Goal: Task Accomplishment & Management: Use online tool/utility

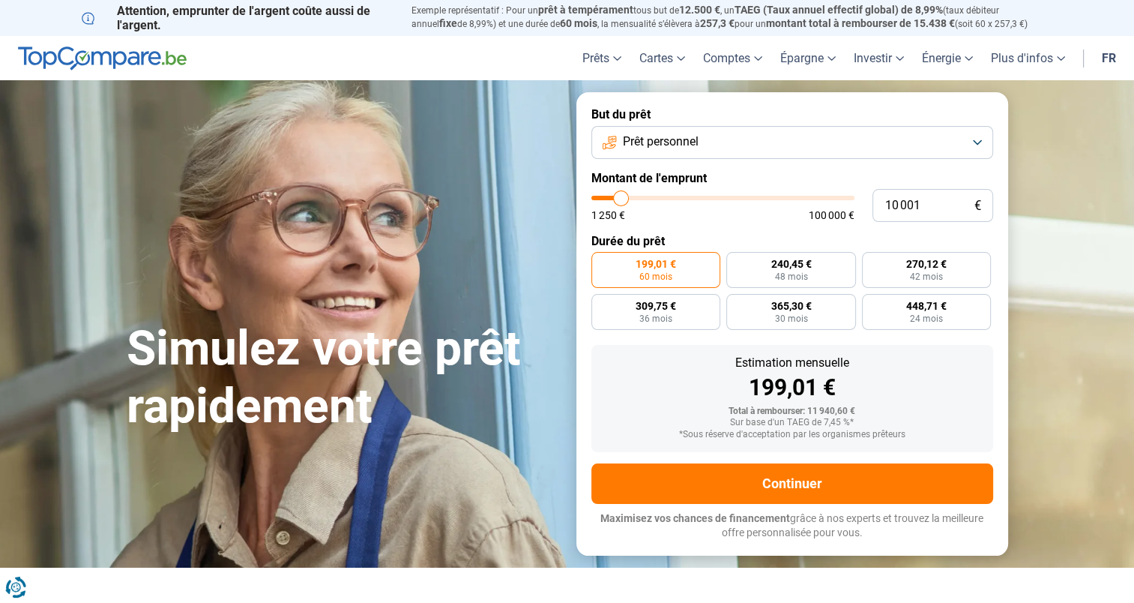
type input "7 500"
type input "7500"
type input "7 750"
type input "7750"
type input "8 000"
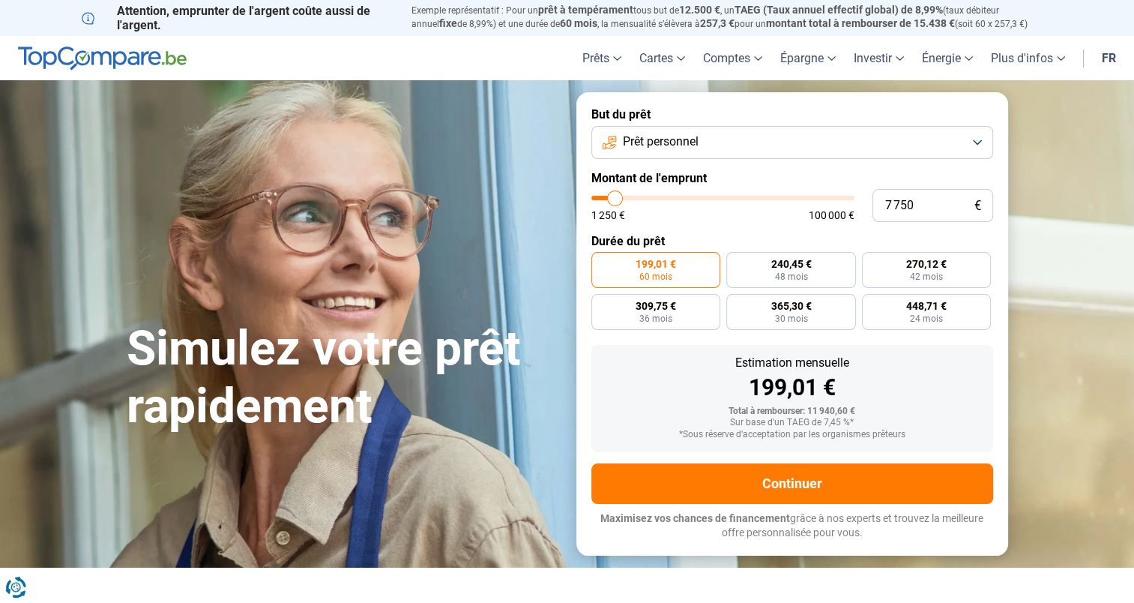
type input "8000"
type input "8 250"
type input "8250"
type input "8 750"
type input "8750"
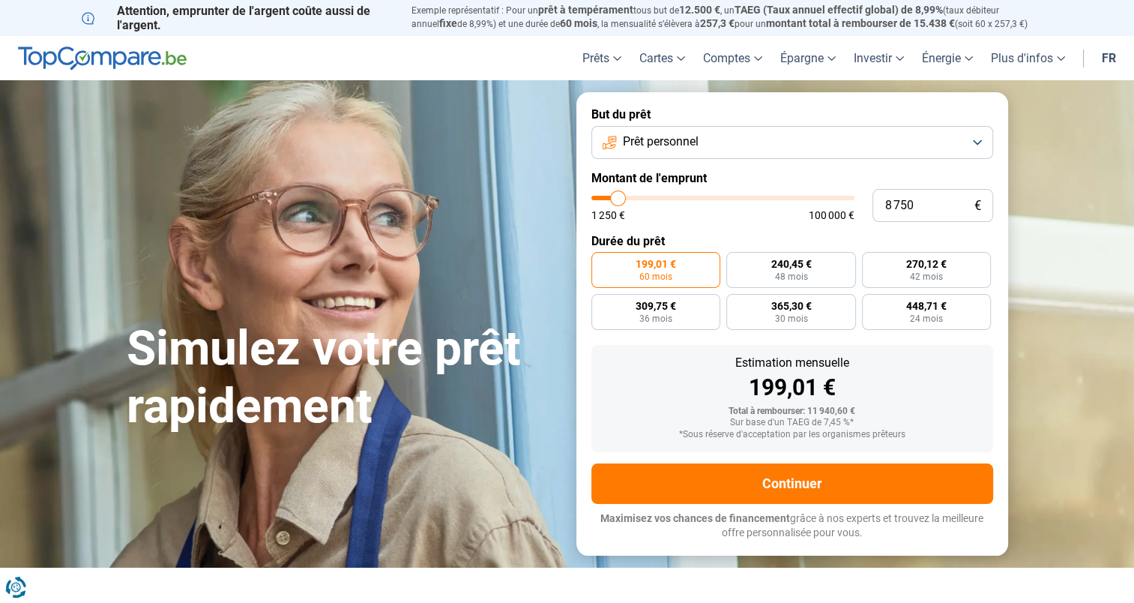
type input "9 000"
type input "9000"
type input "9 500"
type input "9500"
type input "10 000"
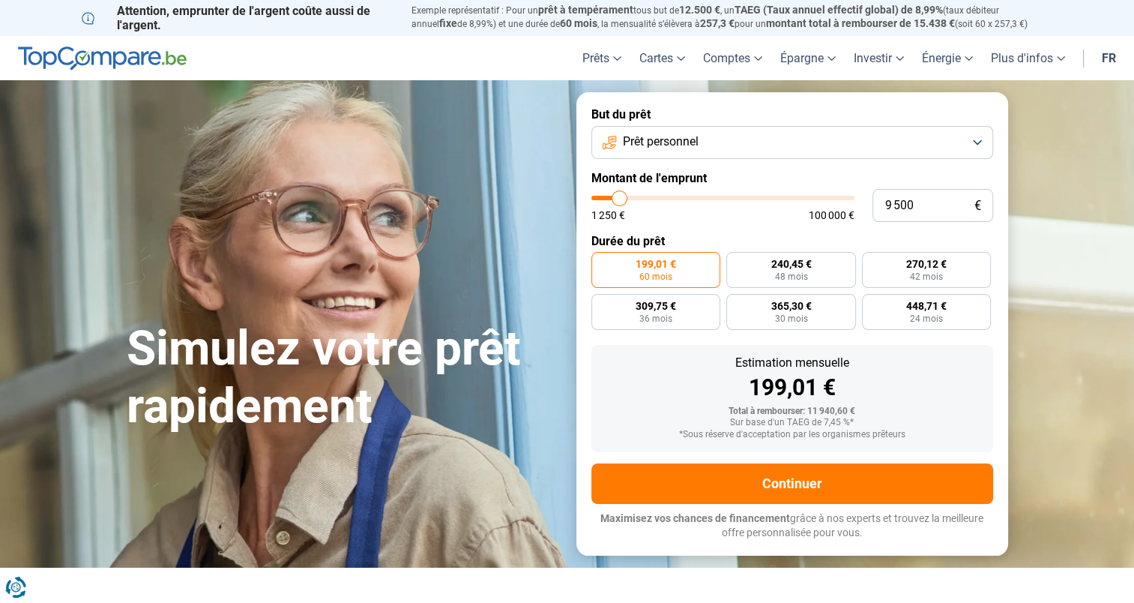
type input "10000"
type input "10 500"
type input "10500"
type input "11 000"
type input "11000"
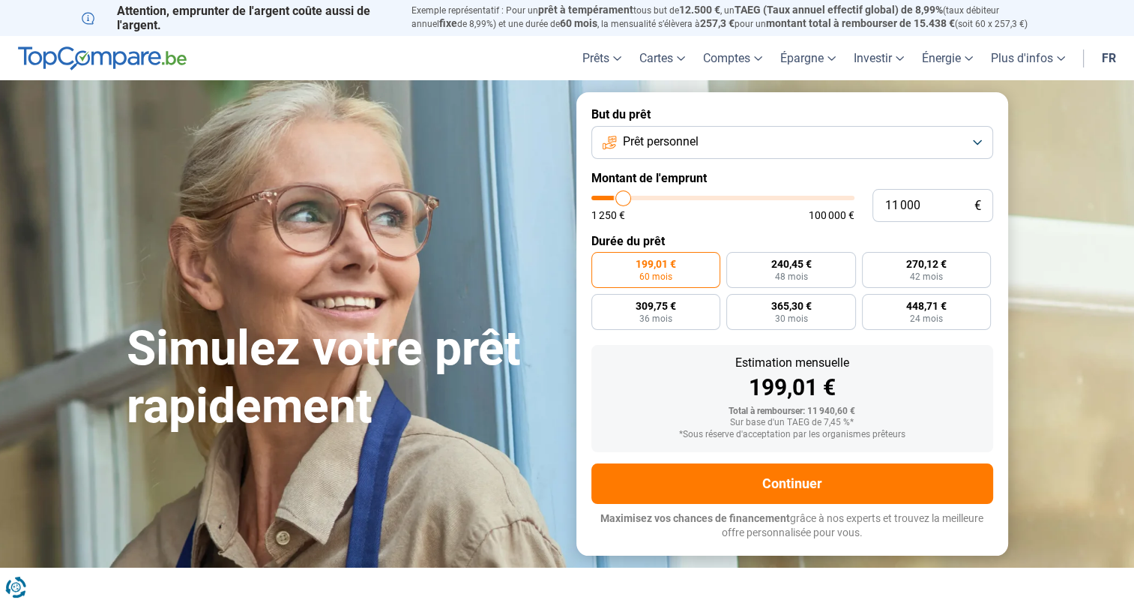
type input "11 250"
type input "11250"
type input "11 500"
type input "11500"
type input "11 750"
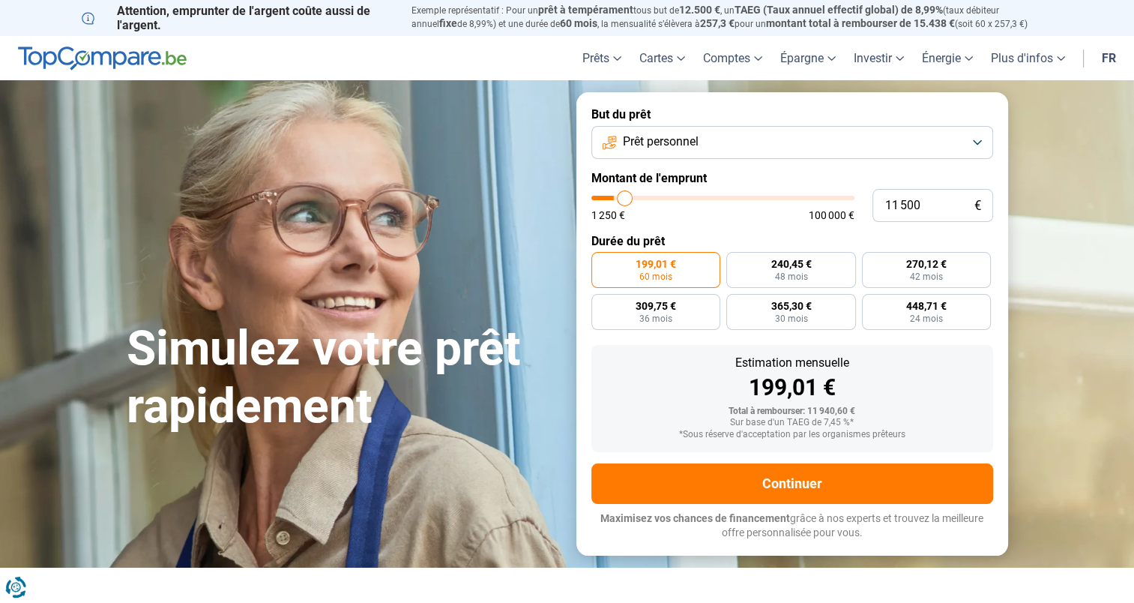
type input "11750"
type input "12 000"
type input "12000"
type input "12 250"
type input "12250"
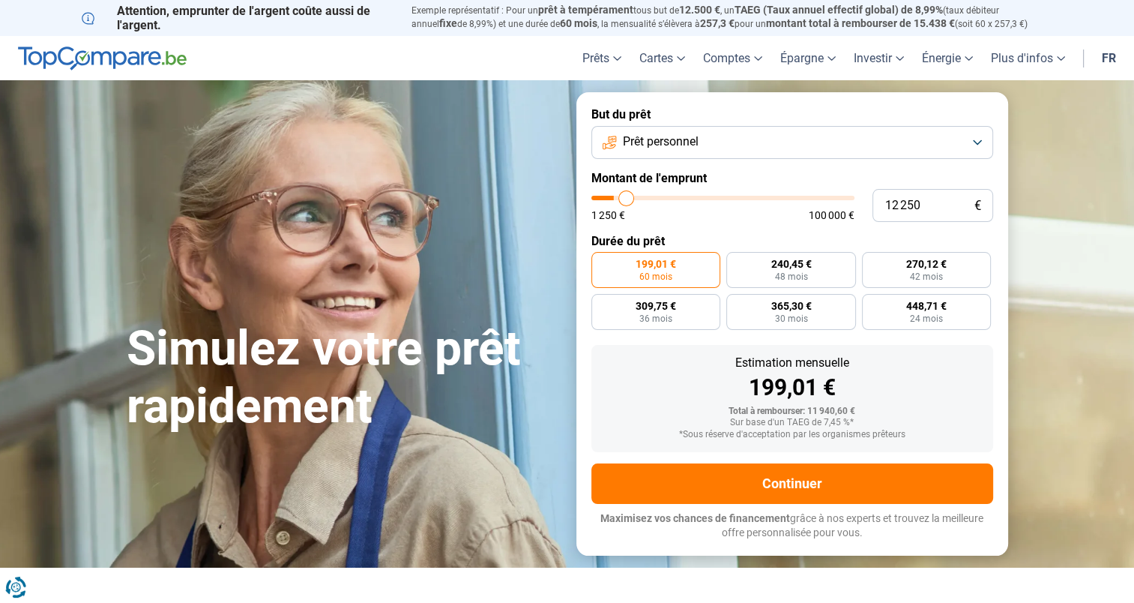
type input "12 500"
type input "12500"
type input "12 750"
type input "12750"
type input "15 750"
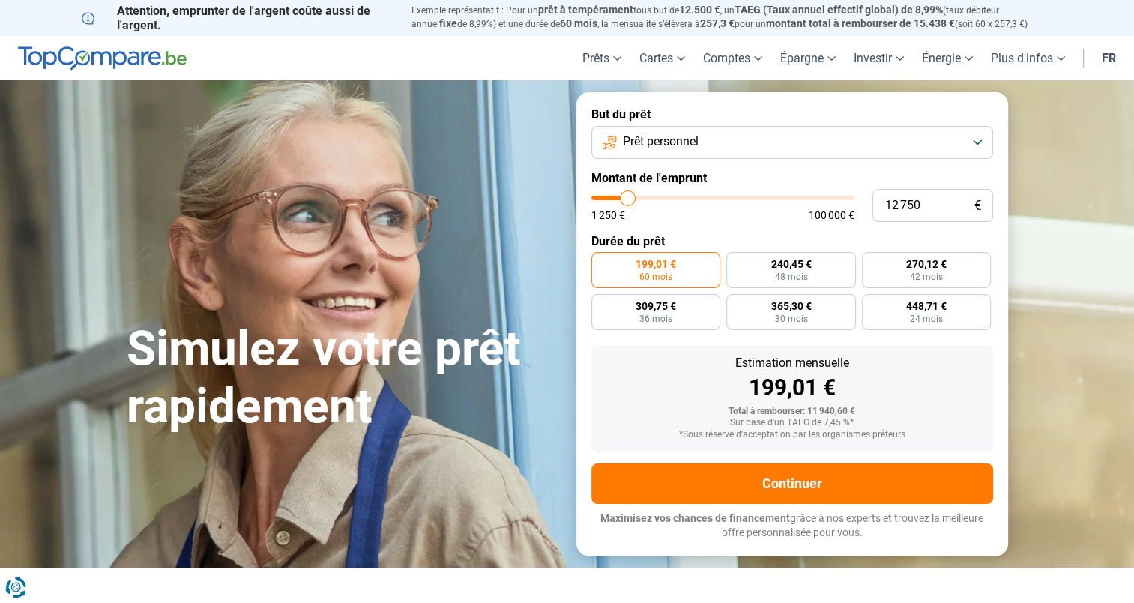
type input "15750"
type input "17 250"
type input "17250"
type input "17 750"
type input "17750"
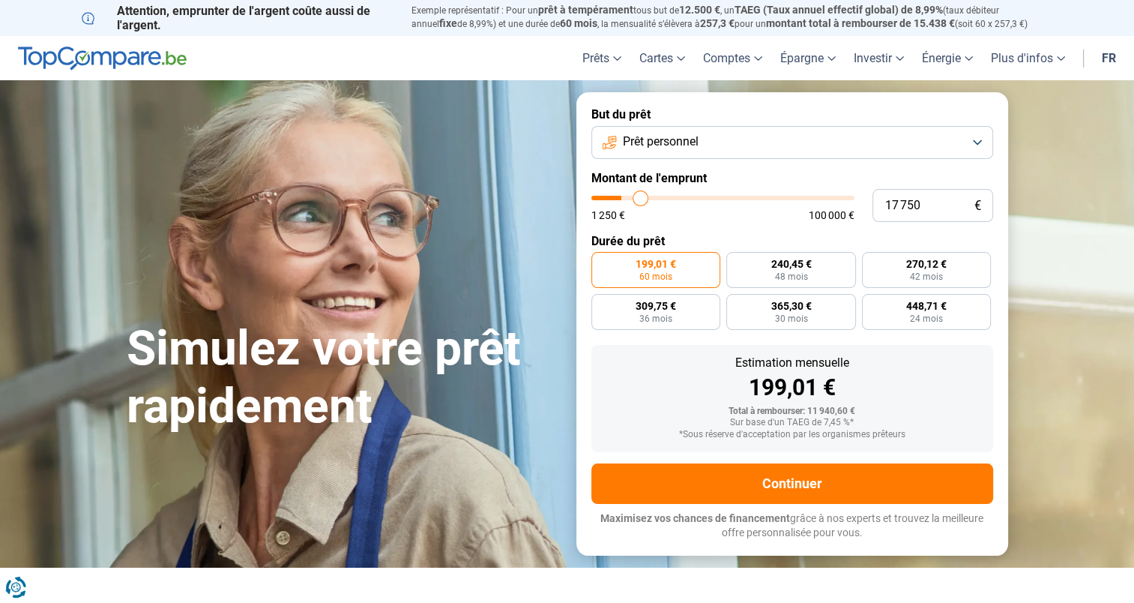
type input "18 250"
type input "18250"
type input "18 500"
type input "18500"
type input "19 250"
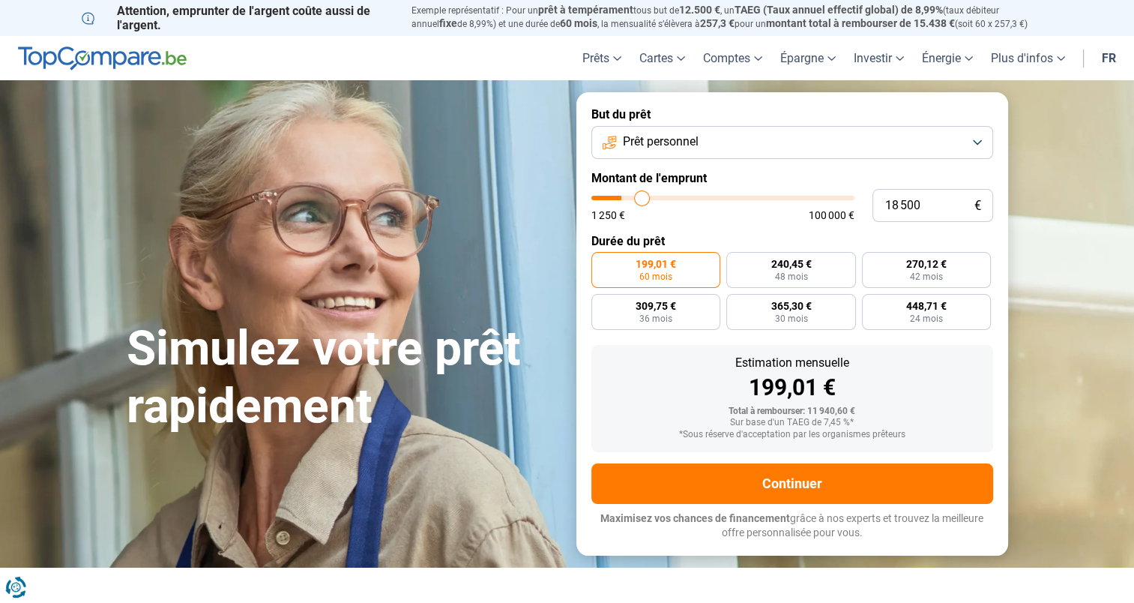
type input "19250"
type input "20 750"
type input "20750"
type input "22 250"
type input "22250"
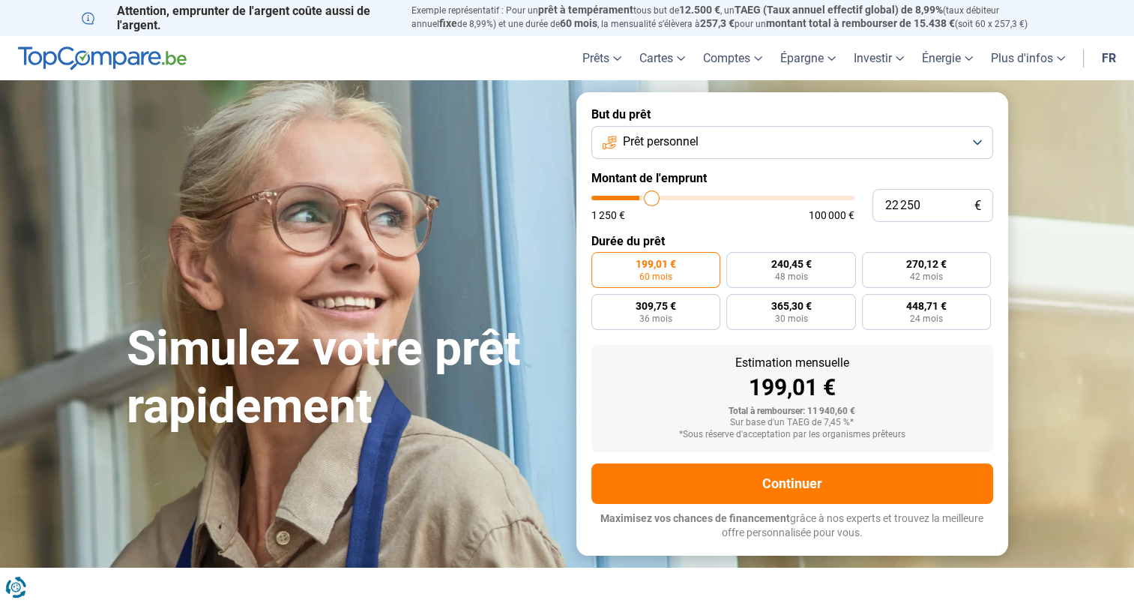
type input "23 000"
type input "23000"
type input "23 500"
type input "23500"
type input "23 750"
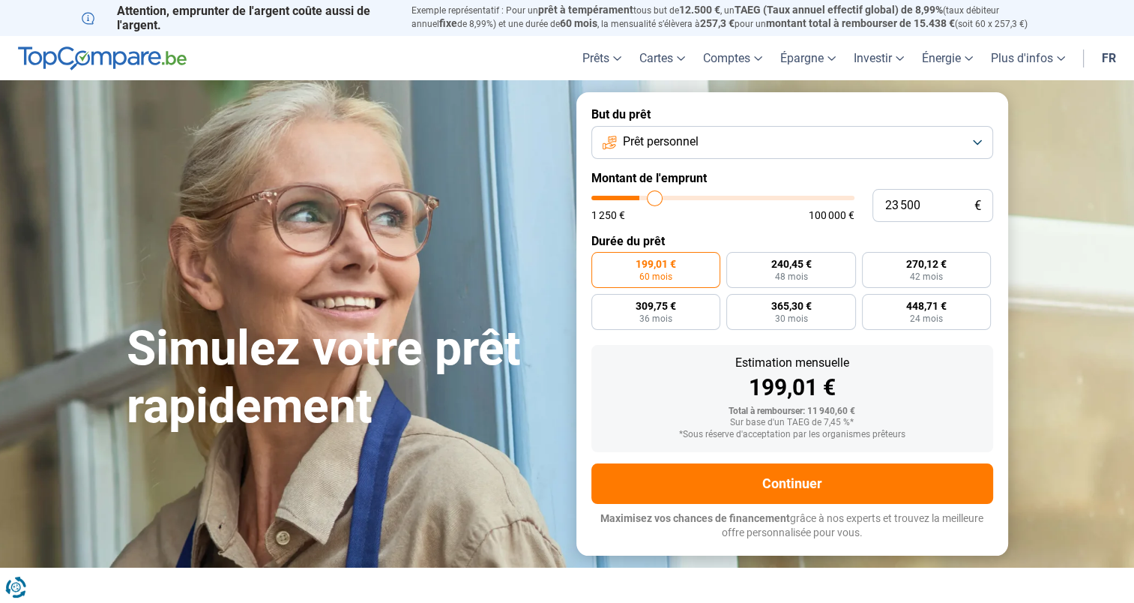
type input "23750"
type input "24 000"
type input "24000"
type input "24 750"
type input "24750"
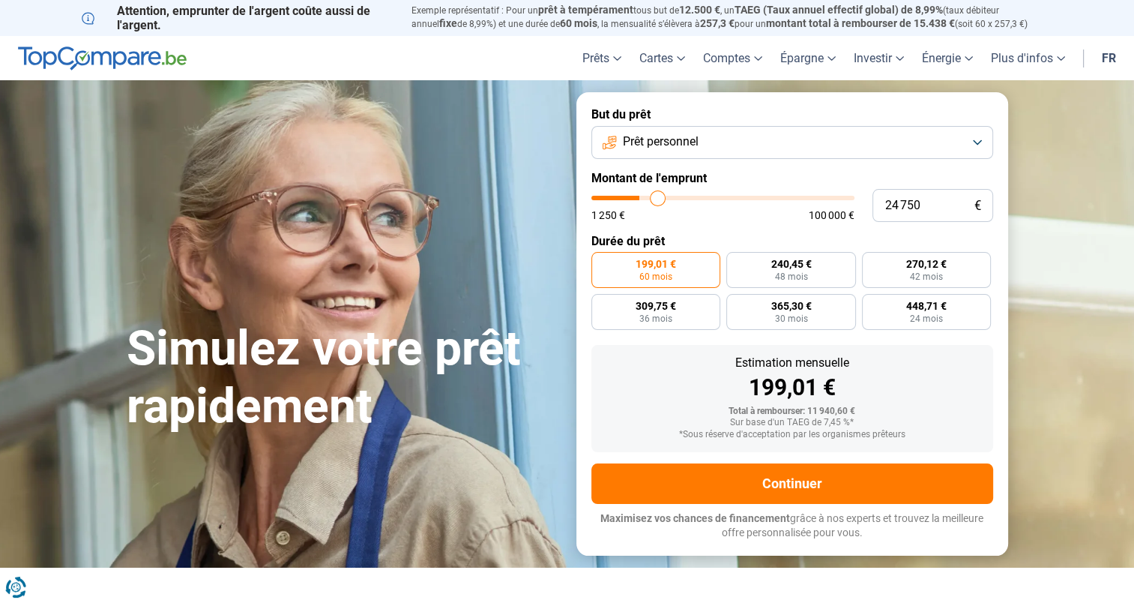
type input "25 750"
type input "25750"
type input "26 000"
type input "26000"
type input "26 500"
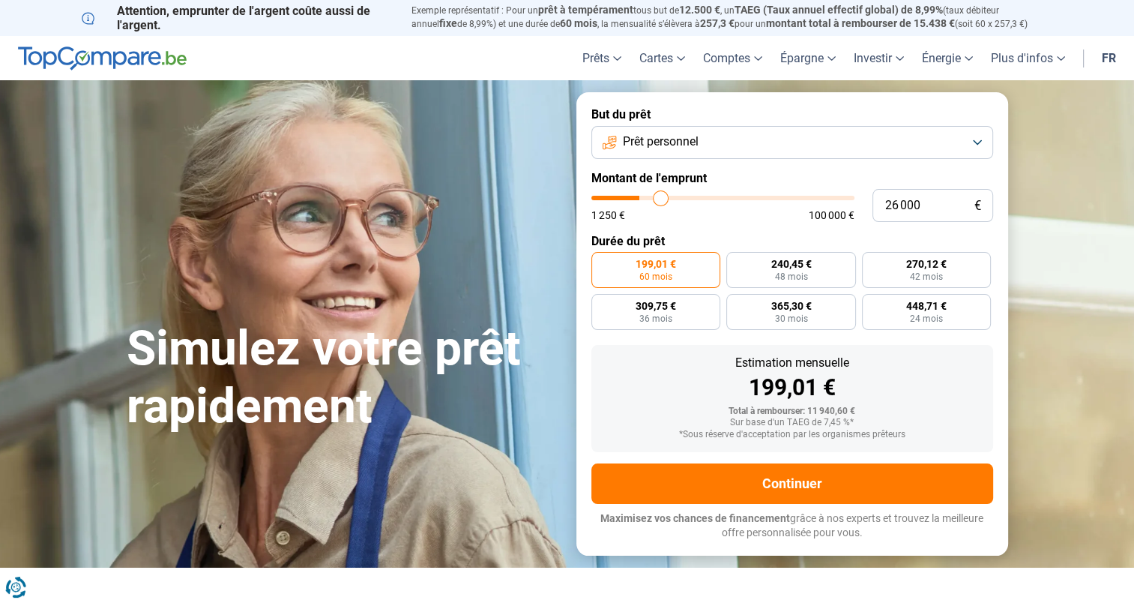
type input "26500"
type input "26 750"
type input "26750"
type input "27 000"
type input "27000"
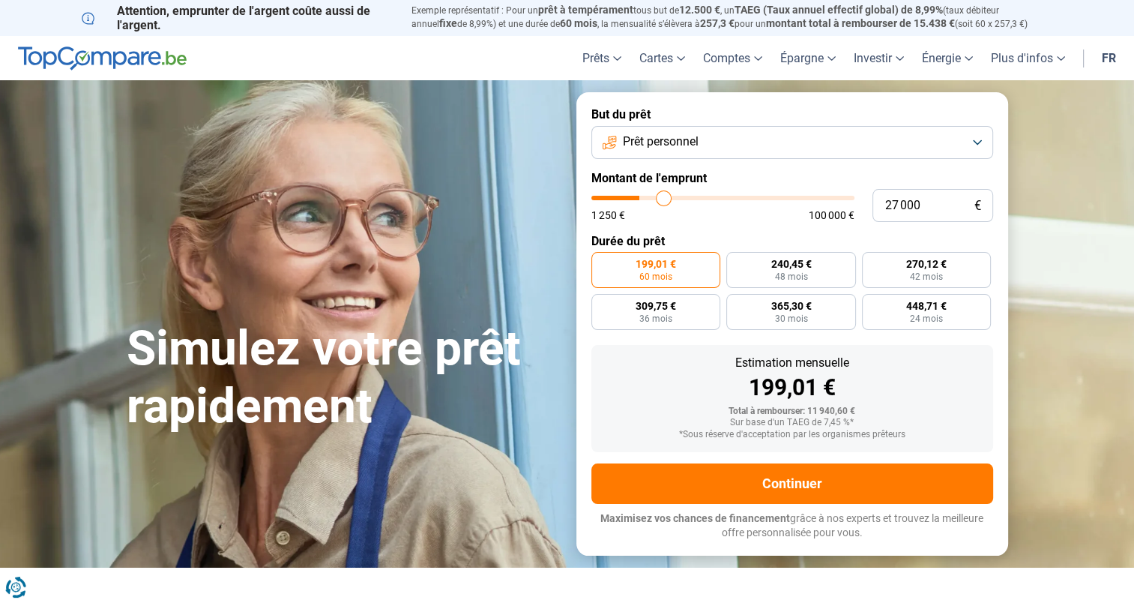
type input "27 250"
type input "27250"
type input "27 750"
type input "27750"
type input "28 250"
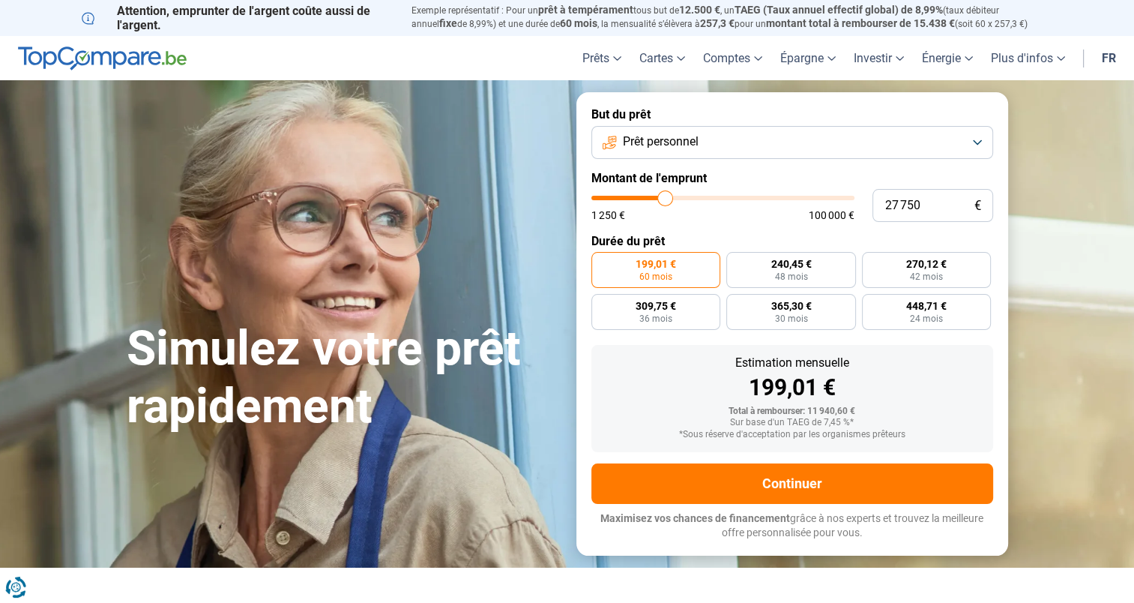
type input "28250"
type input "29 000"
type input "29000"
type input "29 250"
type input "29250"
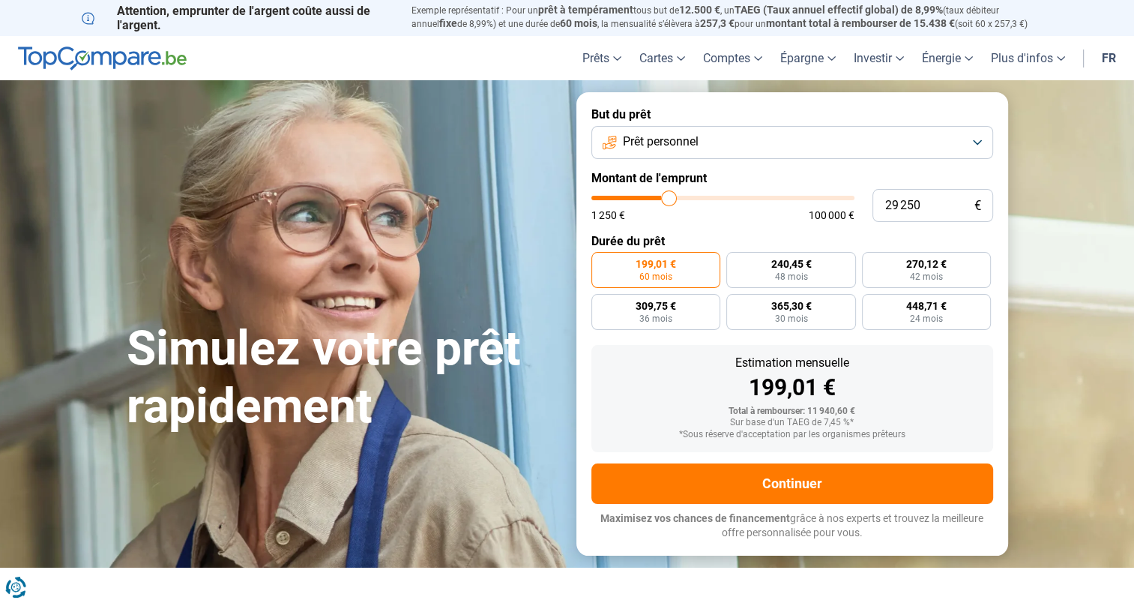
type input "29 750"
type input "29750"
type input "29 500"
type input "29500"
type input "28 750"
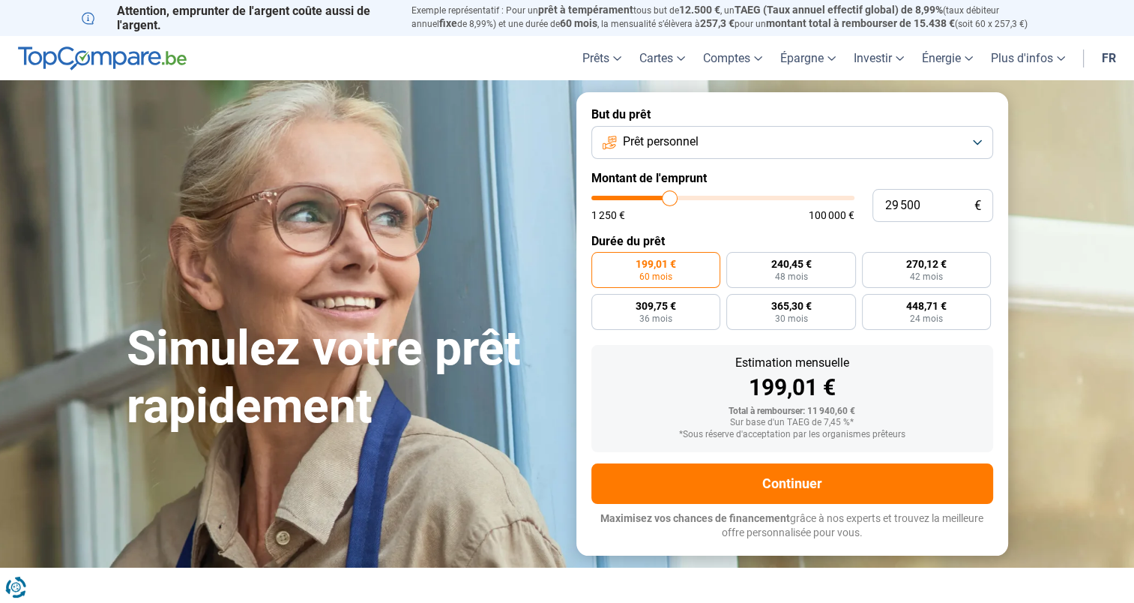
type input "28750"
type input "28 000"
type input "28000"
type input "27 000"
type input "27000"
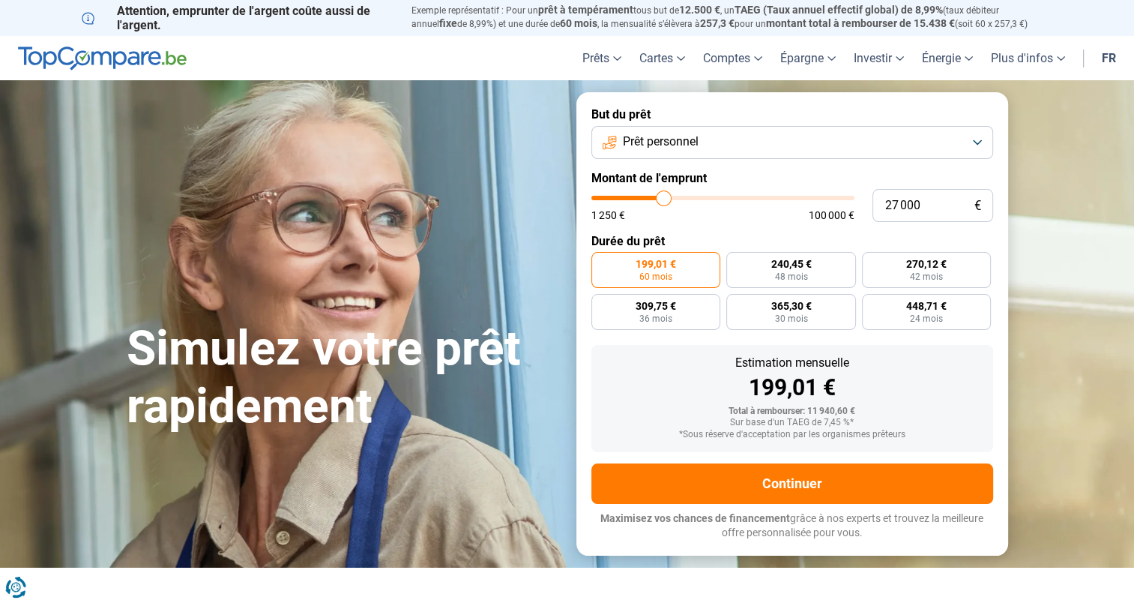
type input "25 750"
type input "25750"
type input "25 250"
type input "25250"
type input "24 500"
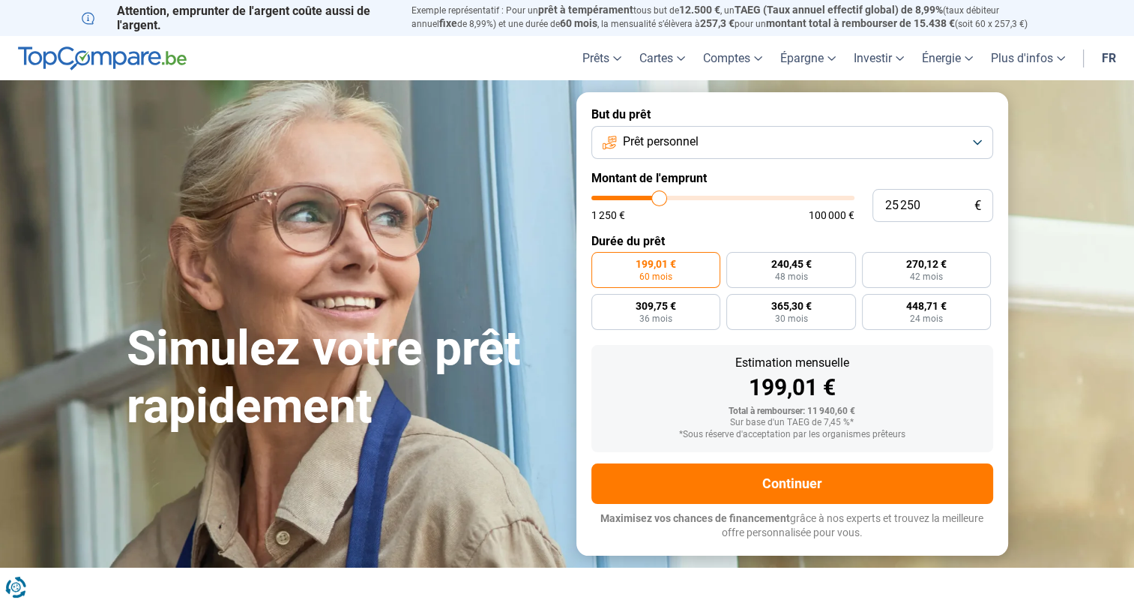
type input "24500"
type input "24 000"
type input "24000"
type input "23 500"
type input "23500"
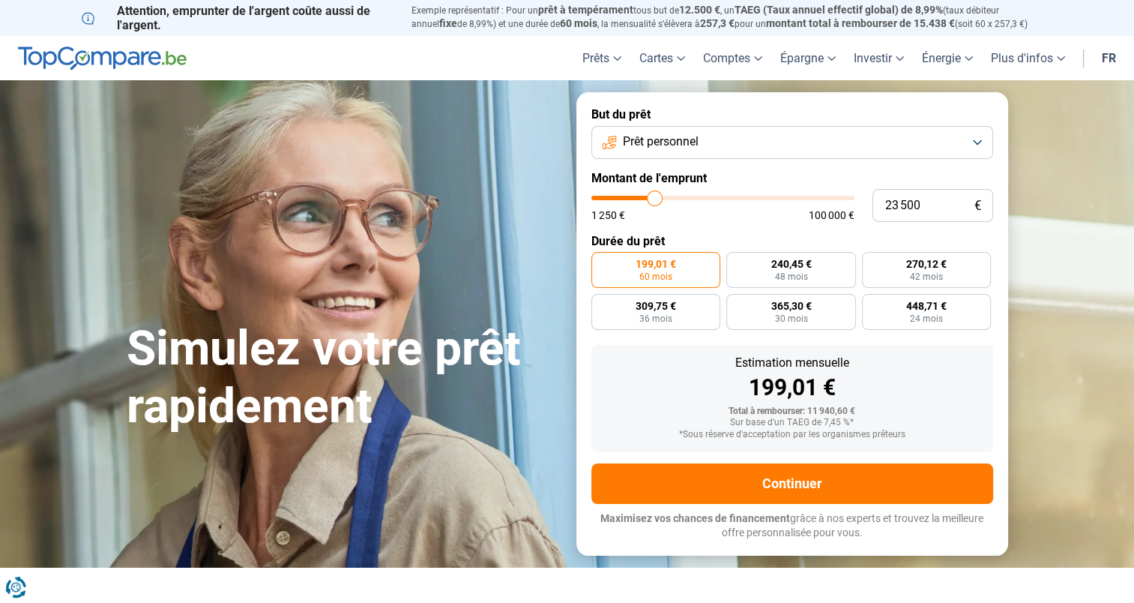
type input "23 000"
type input "23000"
type input "22 750"
type input "22750"
type input "22 500"
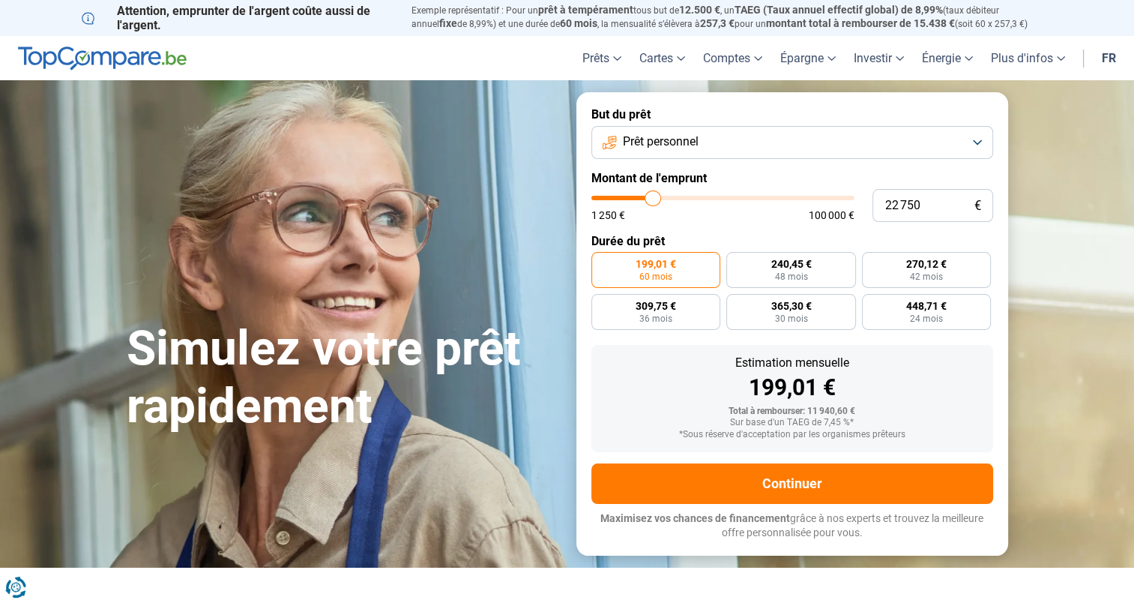
type input "22500"
type input "22 250"
type input "22250"
type input "22 000"
type input "22000"
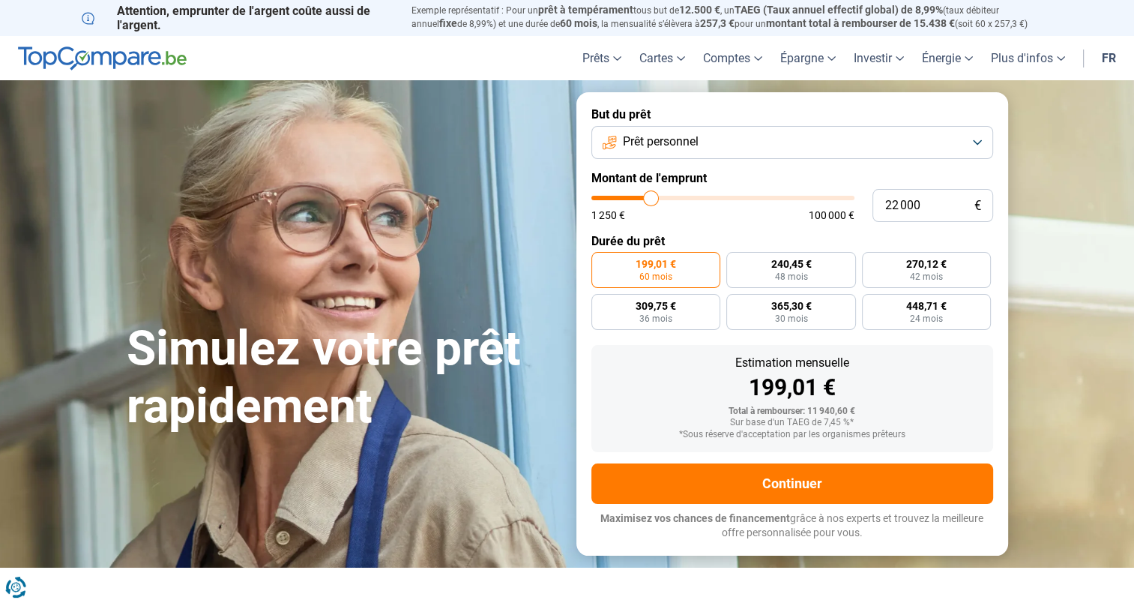
type input "21 750"
type input "21750"
type input "21 500"
type input "21500"
type input "21 250"
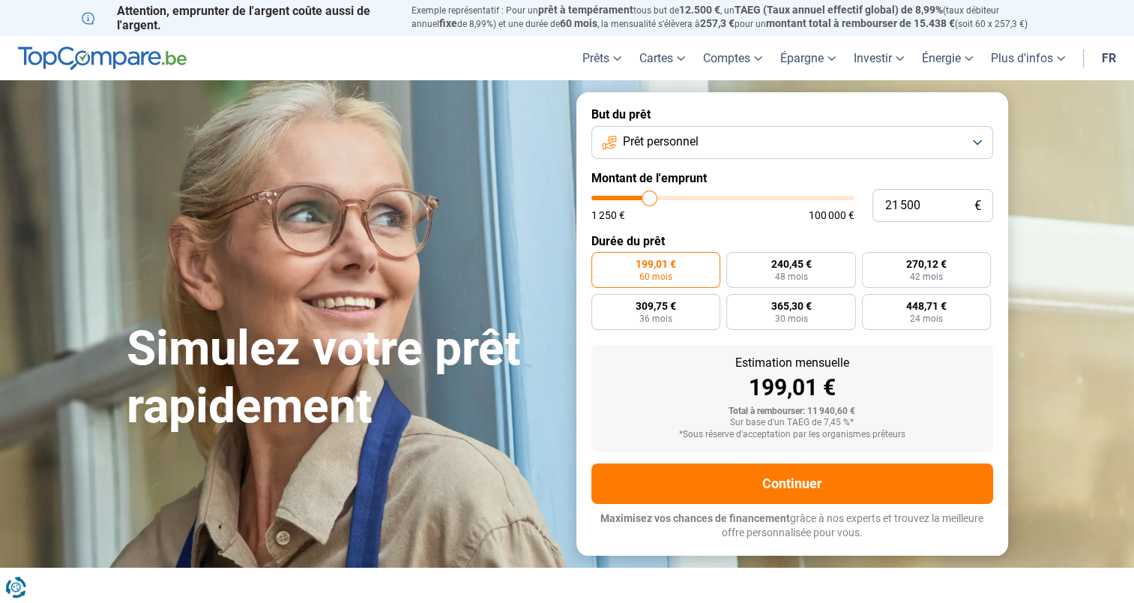
type input "21250"
type input "21 000"
type input "21000"
type input "20 750"
type input "20750"
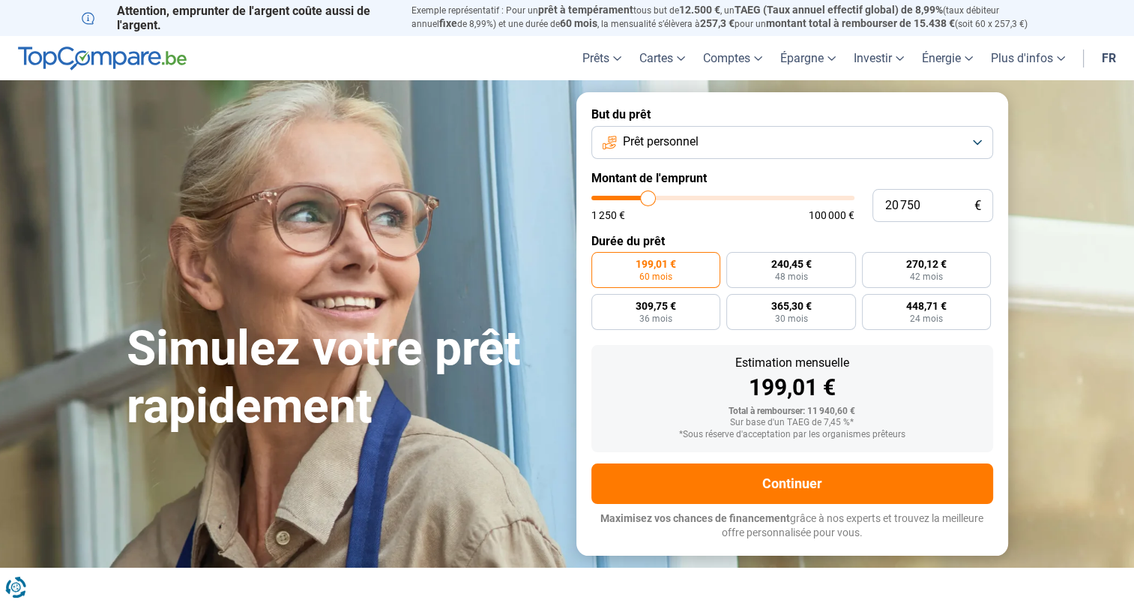
type input "20 000"
type input "20000"
type input "19 750"
type input "19750"
type input "19 500"
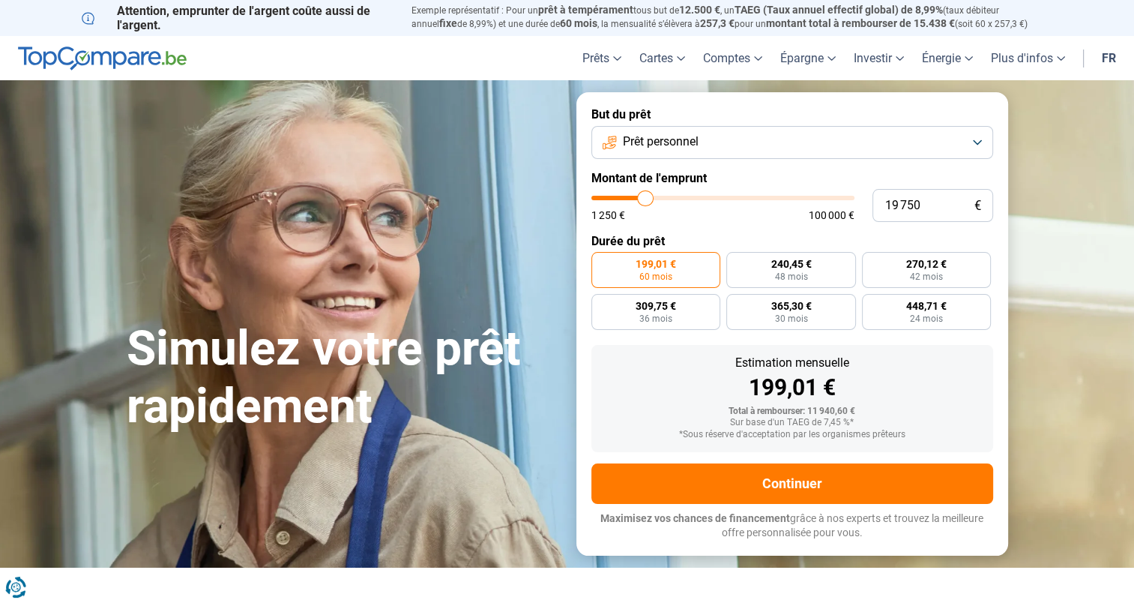
type input "19500"
type input "18 250"
type input "18250"
type input "17 000"
type input "17000"
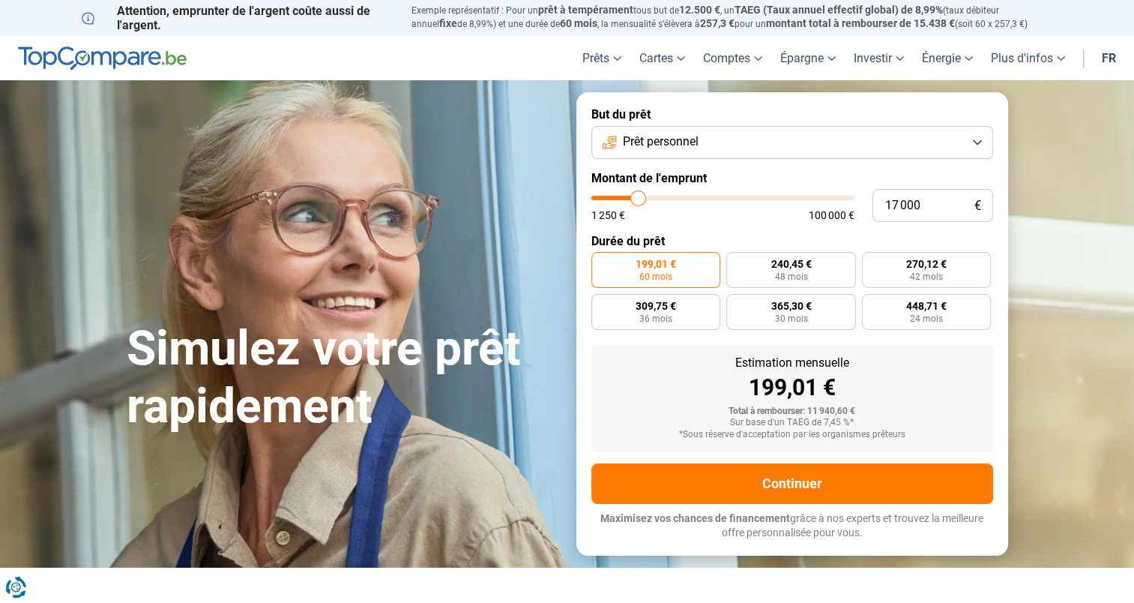
type input "16 500"
type input "16500"
type input "16 250"
type input "16250"
type input "15 500"
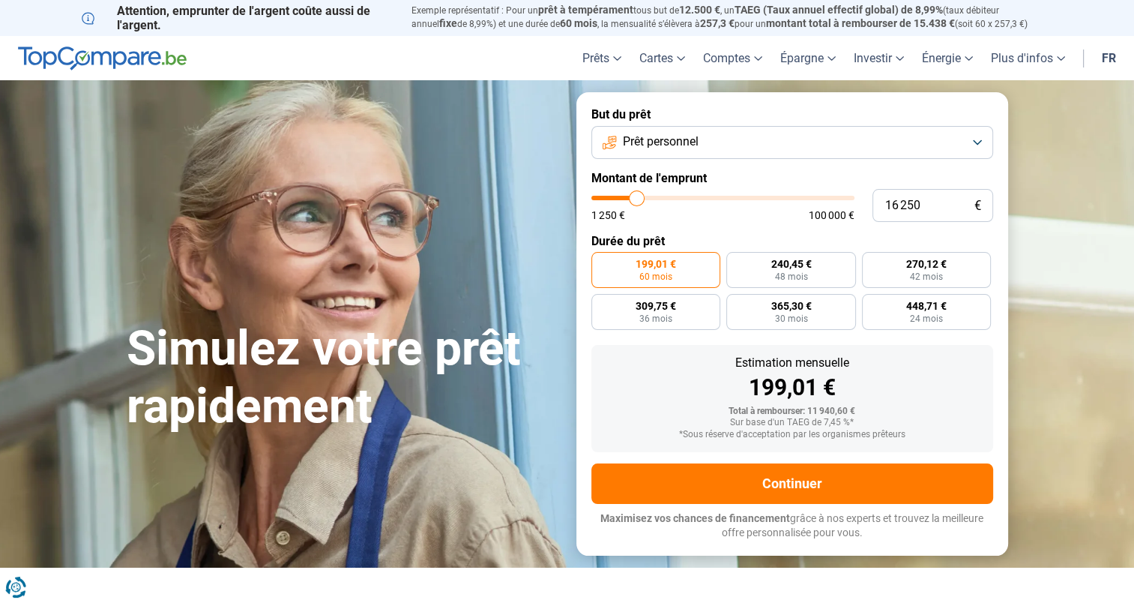
type input "15500"
type input "14 500"
type input "14500"
type input "13 500"
type input "13500"
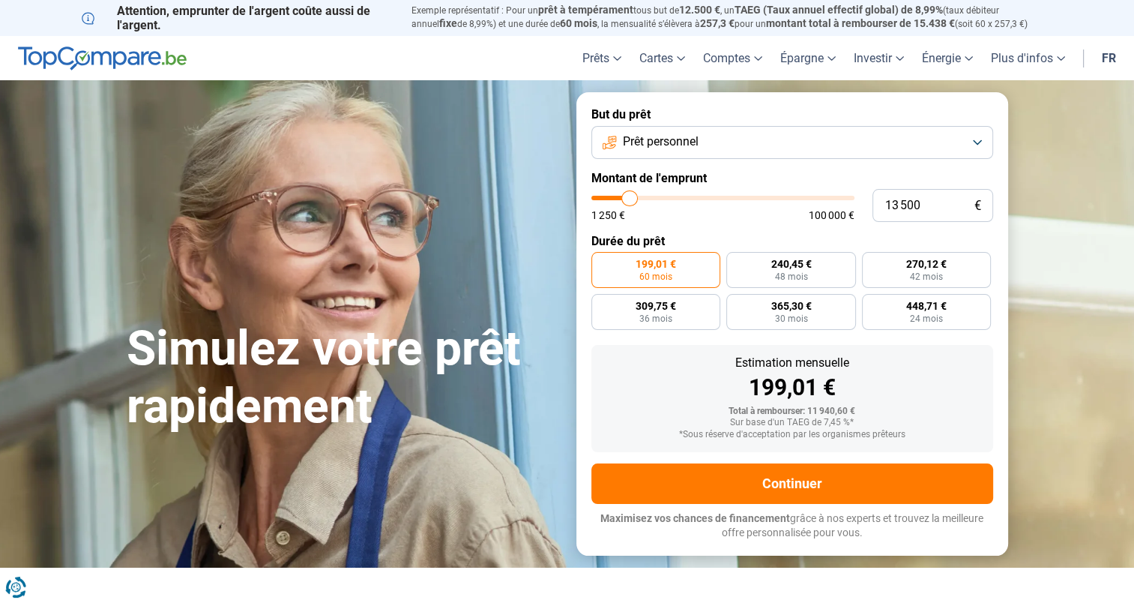
type input "13 000"
type input "13000"
type input "12 750"
type input "12750"
type input "12 250"
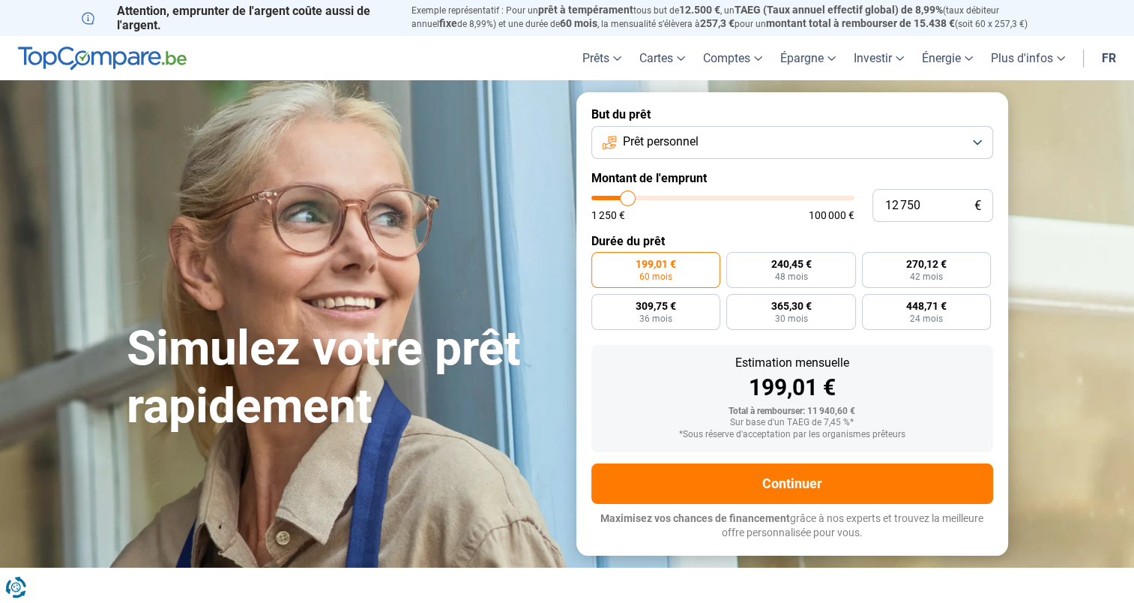
type input "12250"
type input "11 000"
type input "11000"
type input "10 250"
type input "10250"
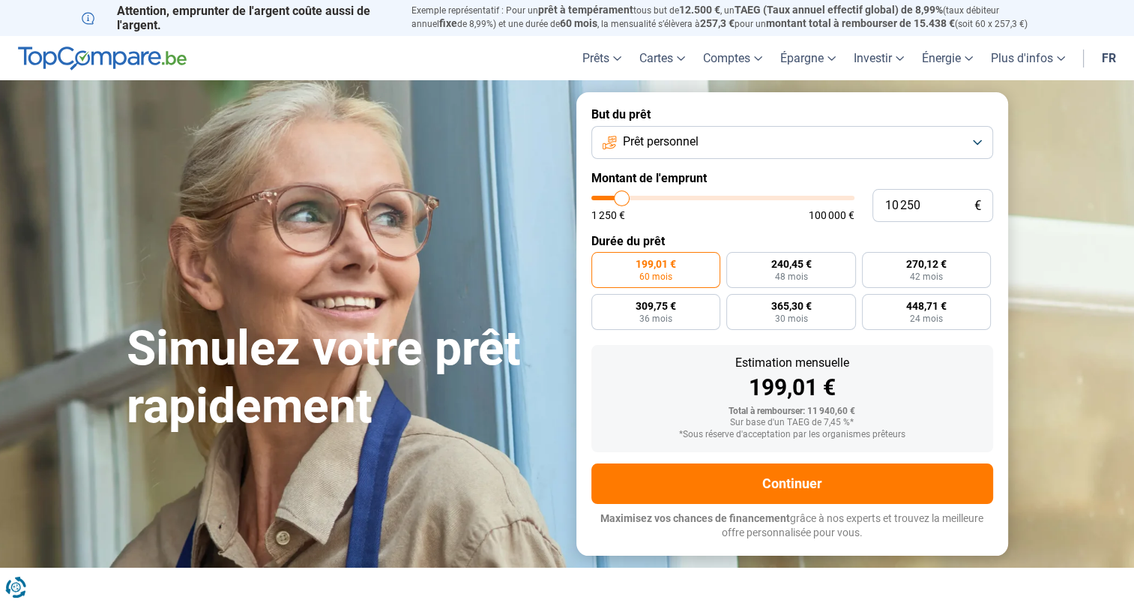
click at [621, 196] on input "range" at bounding box center [723, 198] width 263 height 4
drag, startPoint x: 921, startPoint y: 204, endPoint x: 834, endPoint y: 198, distance: 86.4
click at [834, 198] on div "10 250 € 1 250 € 100 000 €" at bounding box center [793, 205] width 402 height 33
type input "1"
type input "1250"
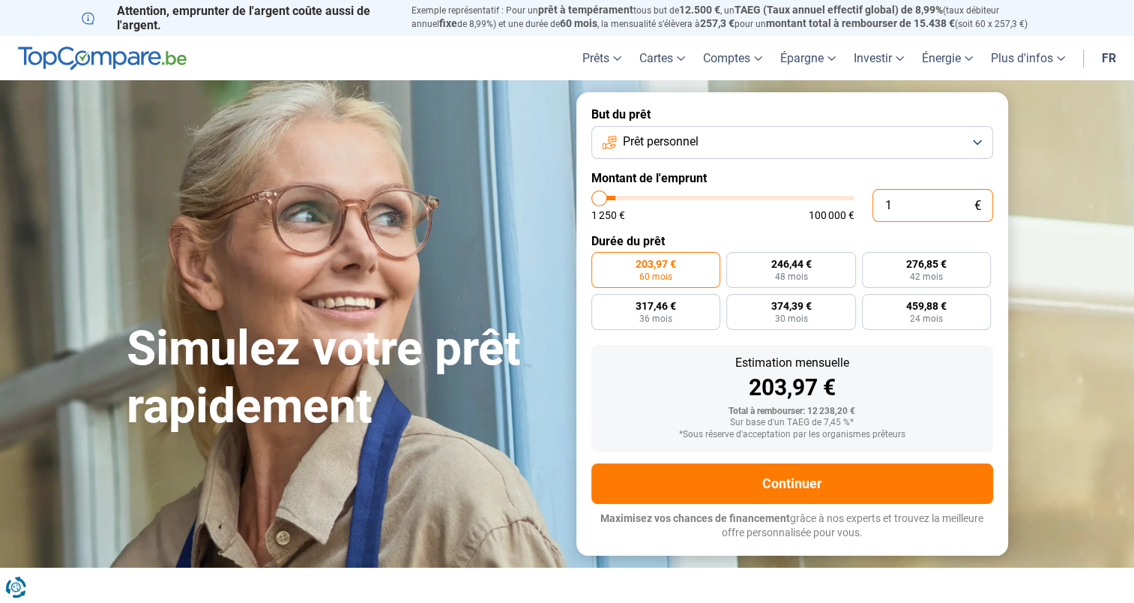
type input "10"
type input "1250"
type input "100"
type input "1250"
type input "1 000"
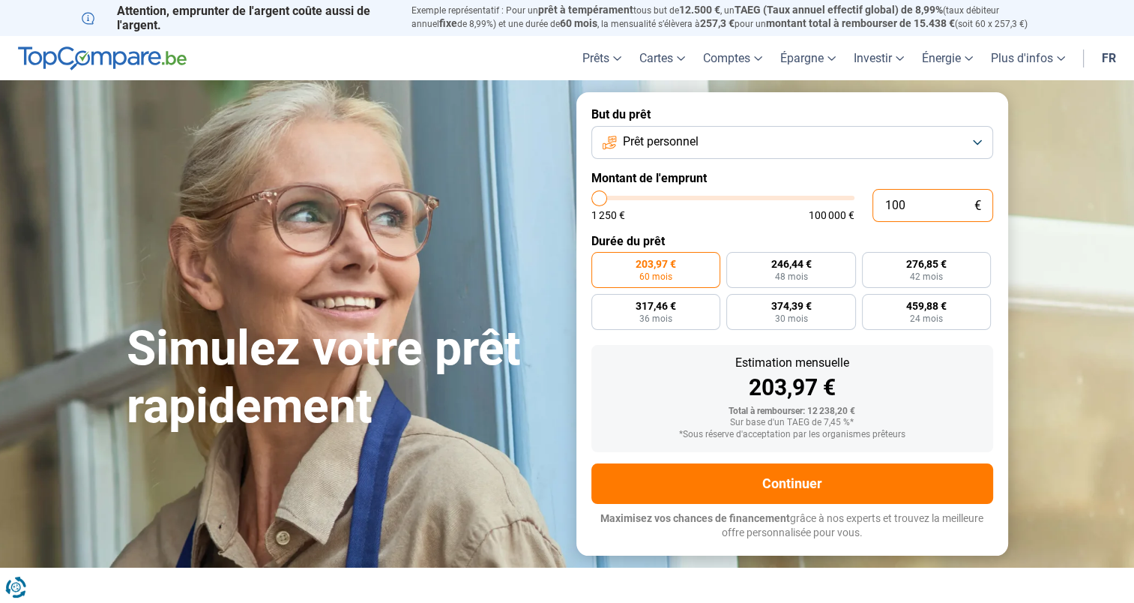
type input "1250"
type input "10 000"
type input "10000"
radio input "true"
type input "10 000"
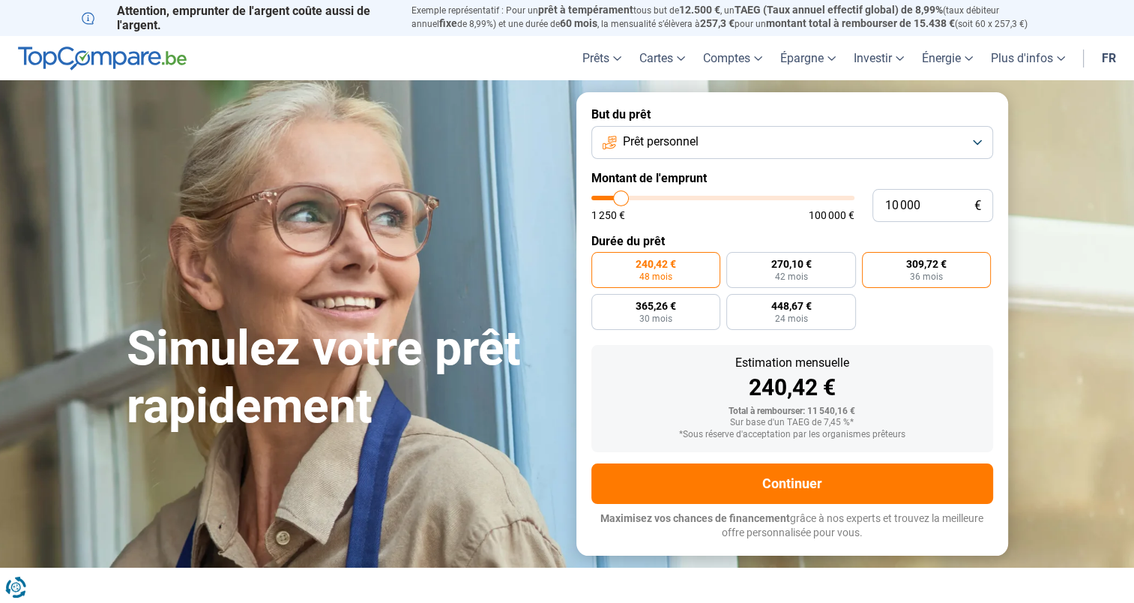
click at [930, 265] on span "309,72 €" at bounding box center [926, 264] width 40 height 10
click at [872, 262] on input "309,72 € 36 mois" at bounding box center [867, 257] width 10 height 10
radio input "true"
